Goal: Task Accomplishment & Management: Manage account settings

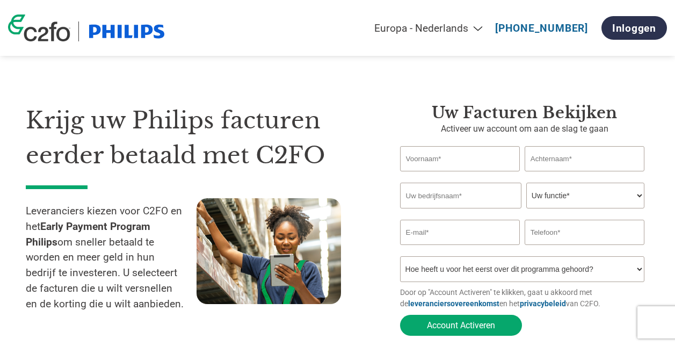
select select "nl"
click at [642, 31] on link "Inloggen" at bounding box center [635, 28] width 66 height 24
select select "nl"
click at [608, 29] on link "Inloggen" at bounding box center [635, 28] width 66 height 24
